Goal: Navigation & Orientation: Understand site structure

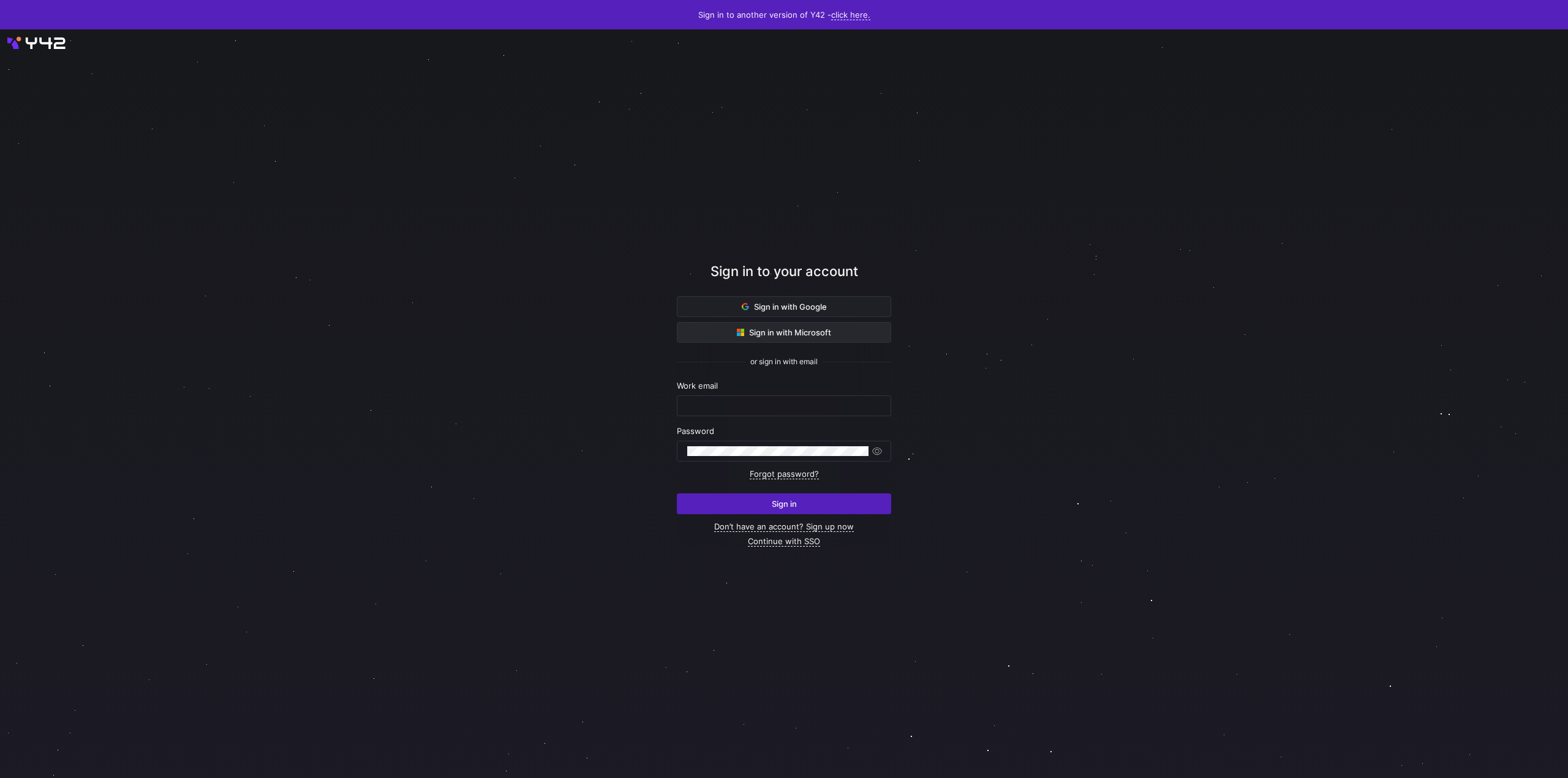
click at [729, 339] on span at bounding box center [784, 332] width 213 height 20
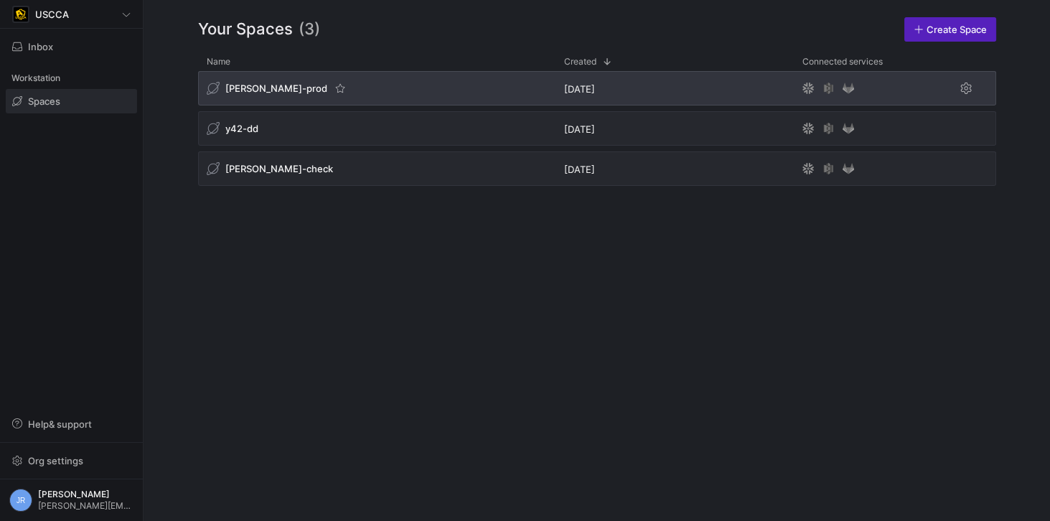
click at [245, 78] on div "[PERSON_NAME]-prod" at bounding box center [376, 88] width 357 height 34
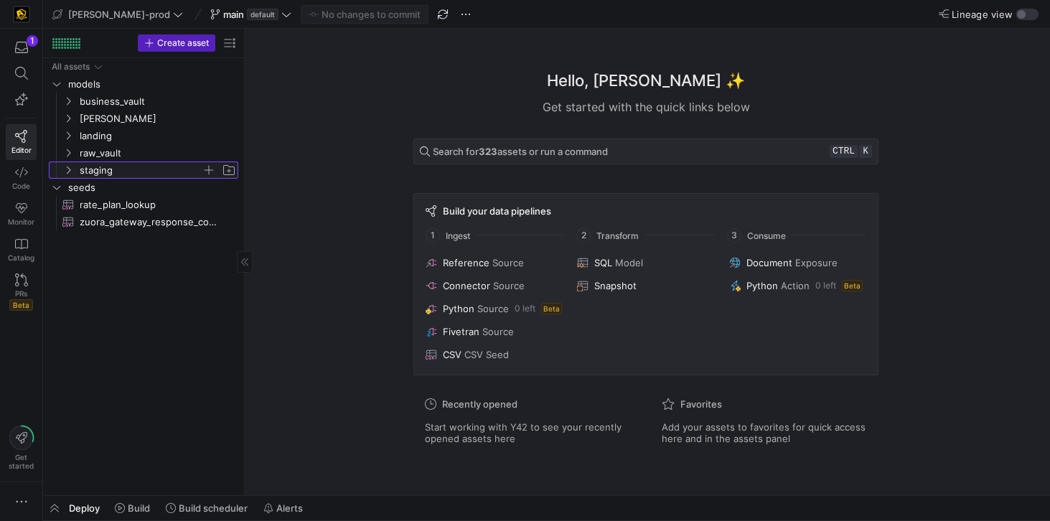
click at [67, 169] on icon "Press SPACE to select this row." at bounding box center [68, 170] width 10 height 9
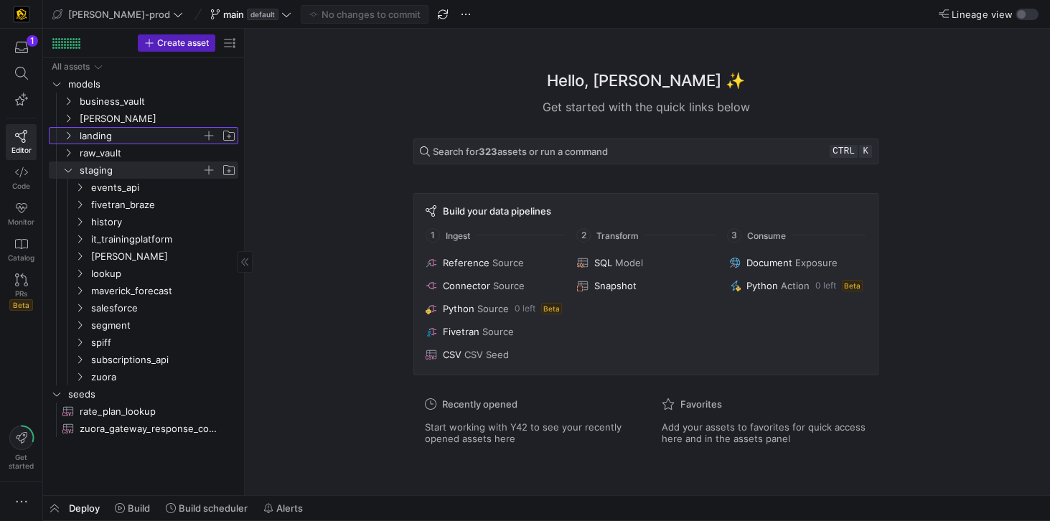
click at [72, 132] on icon "Press SPACE to select this row." at bounding box center [68, 135] width 10 height 9
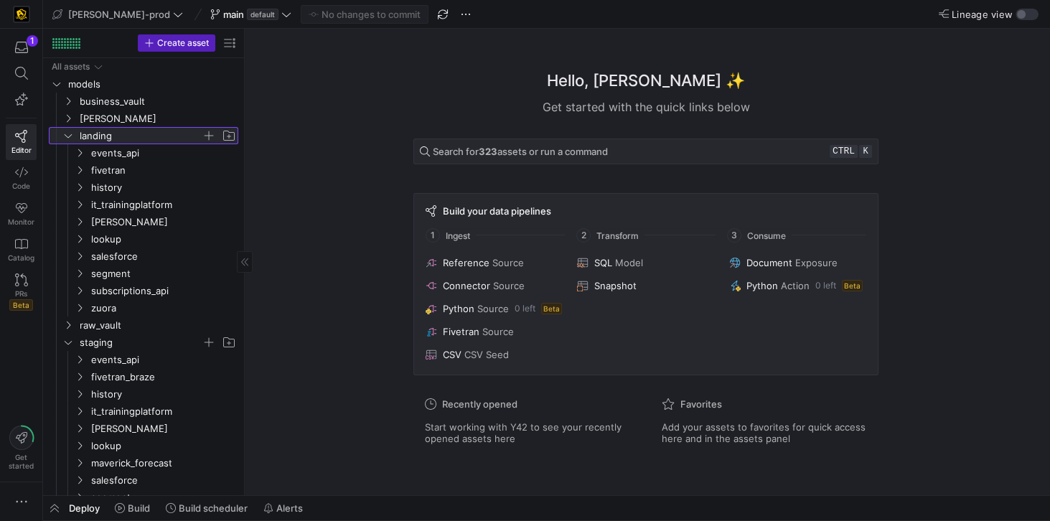
click at [72, 132] on icon at bounding box center [68, 135] width 10 height 9
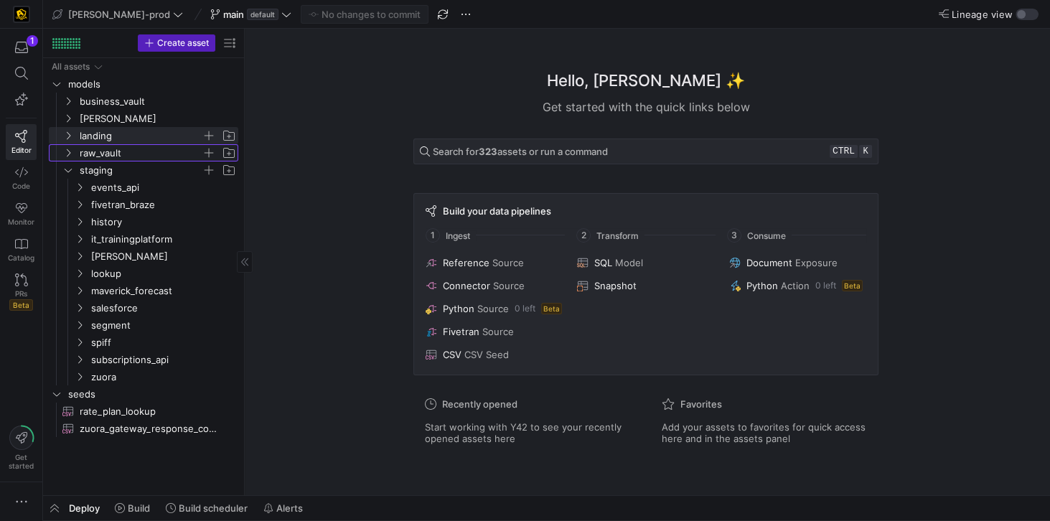
click at [119, 153] on span "raw_vault" at bounding box center [141, 153] width 122 height 17
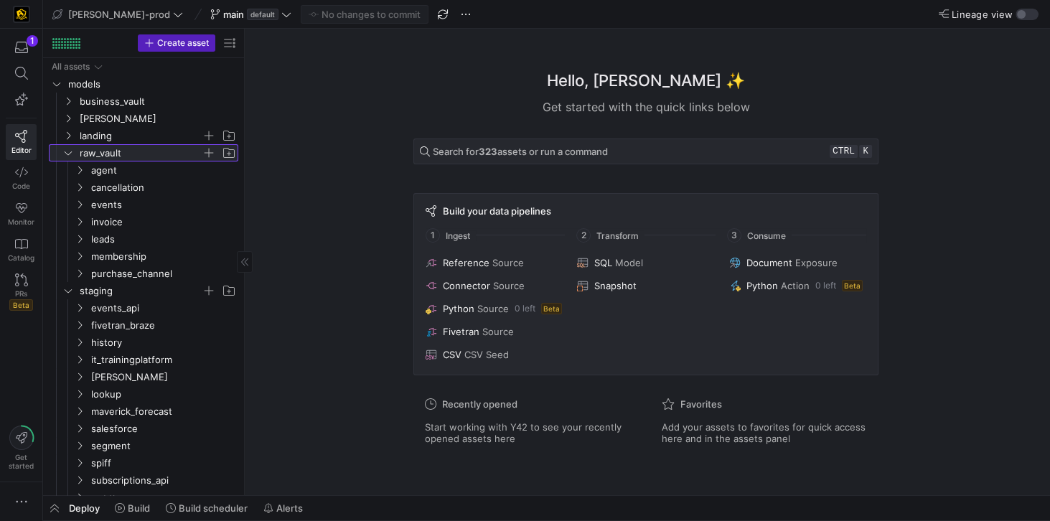
click at [119, 153] on span "raw_vault" at bounding box center [141, 153] width 122 height 17
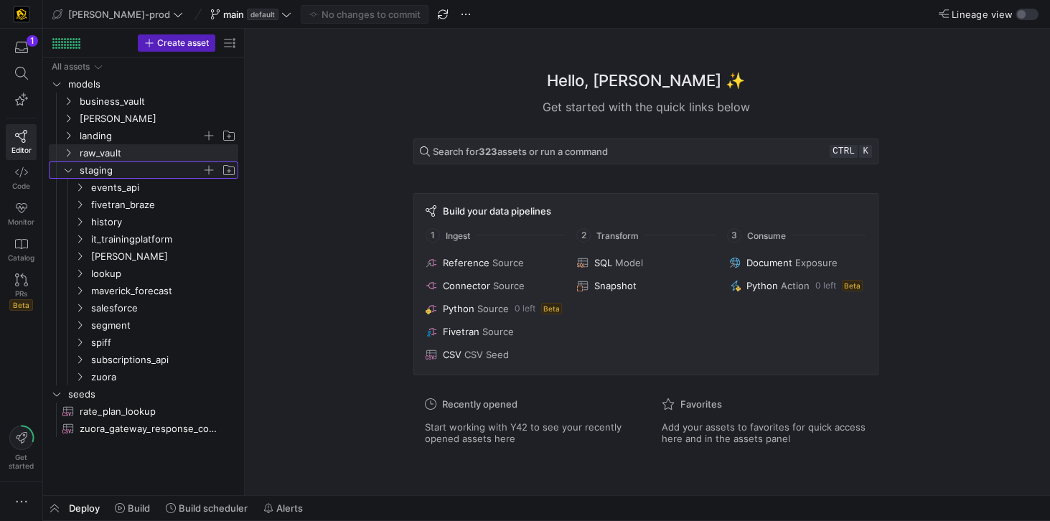
click at [116, 174] on span "staging" at bounding box center [141, 170] width 122 height 17
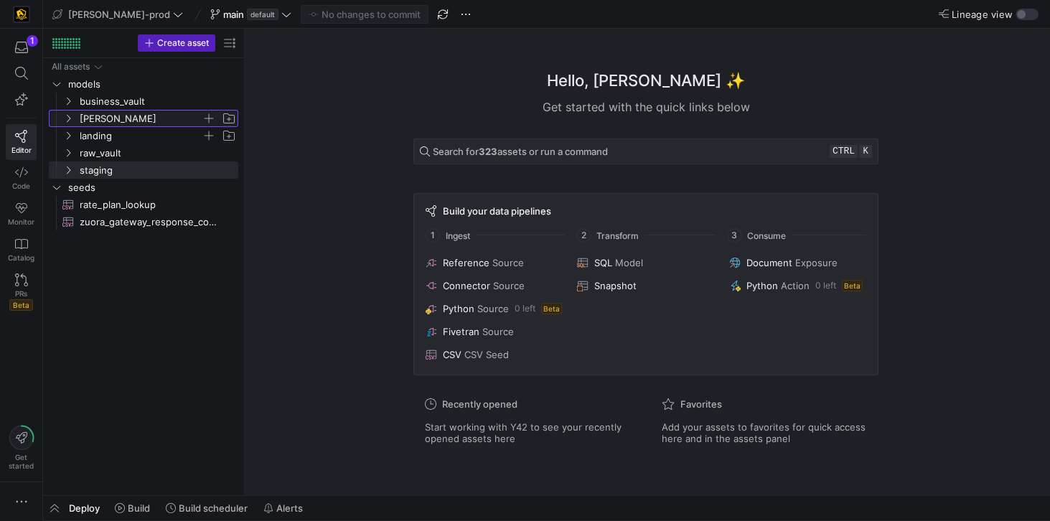
click at [102, 118] on span "[PERSON_NAME]" at bounding box center [141, 119] width 122 height 17
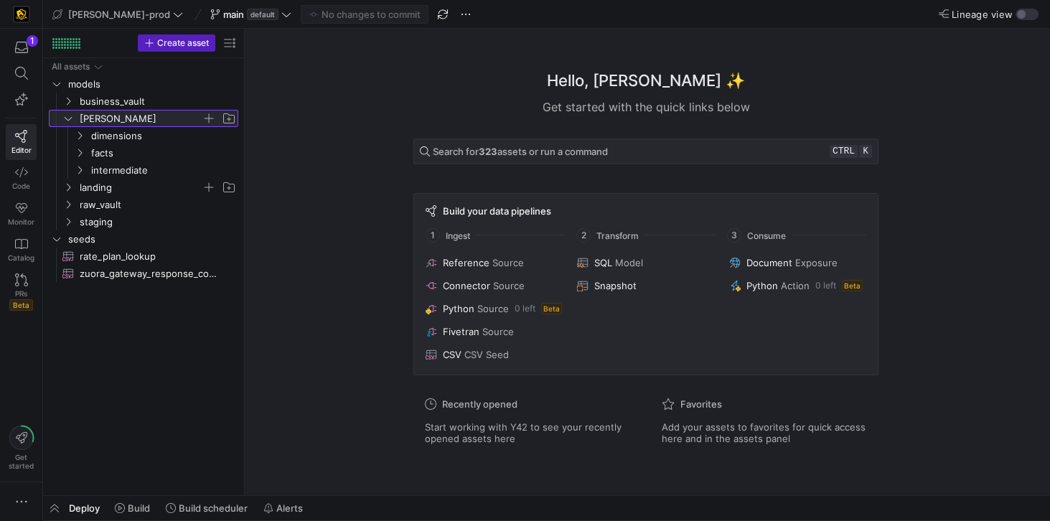
click at [106, 118] on span "[PERSON_NAME]" at bounding box center [141, 119] width 122 height 17
